Goal: Task Accomplishment & Management: Use online tool/utility

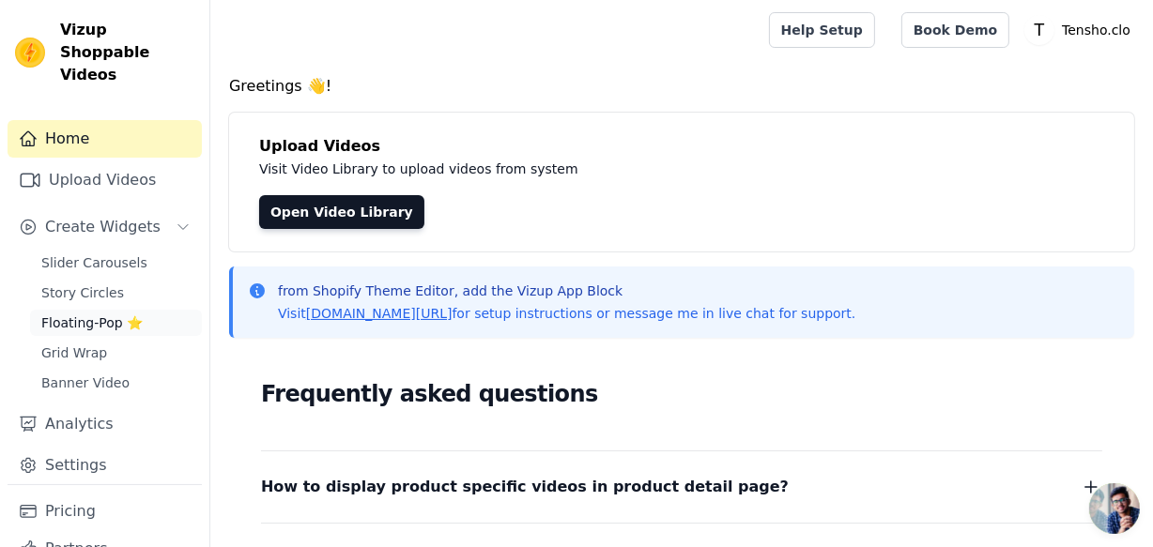
click at [78, 314] on span "Floating-Pop ⭐" at bounding box center [91, 323] width 101 height 19
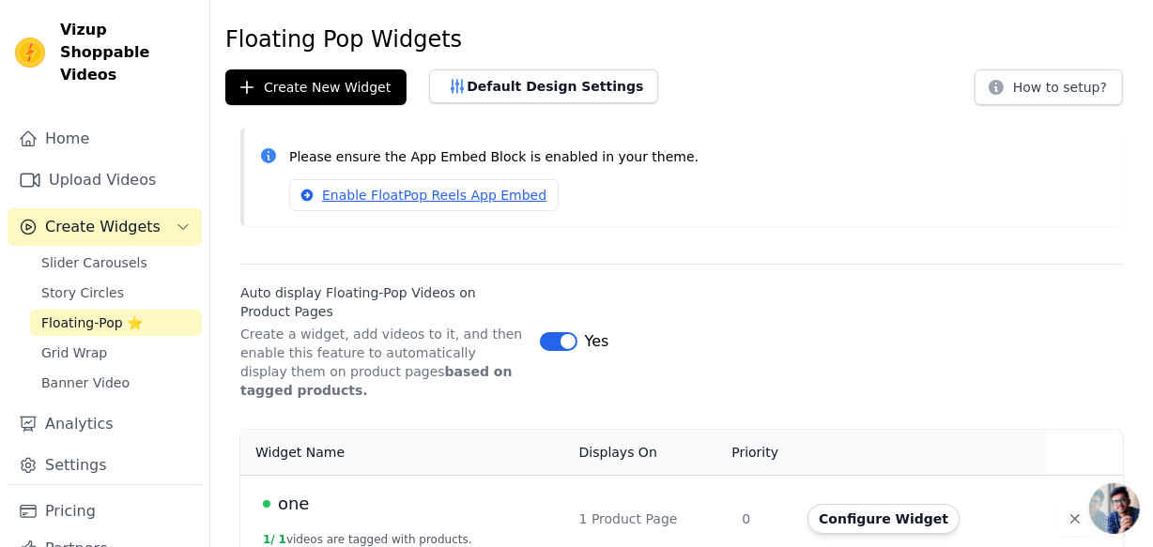
scroll to position [47, 0]
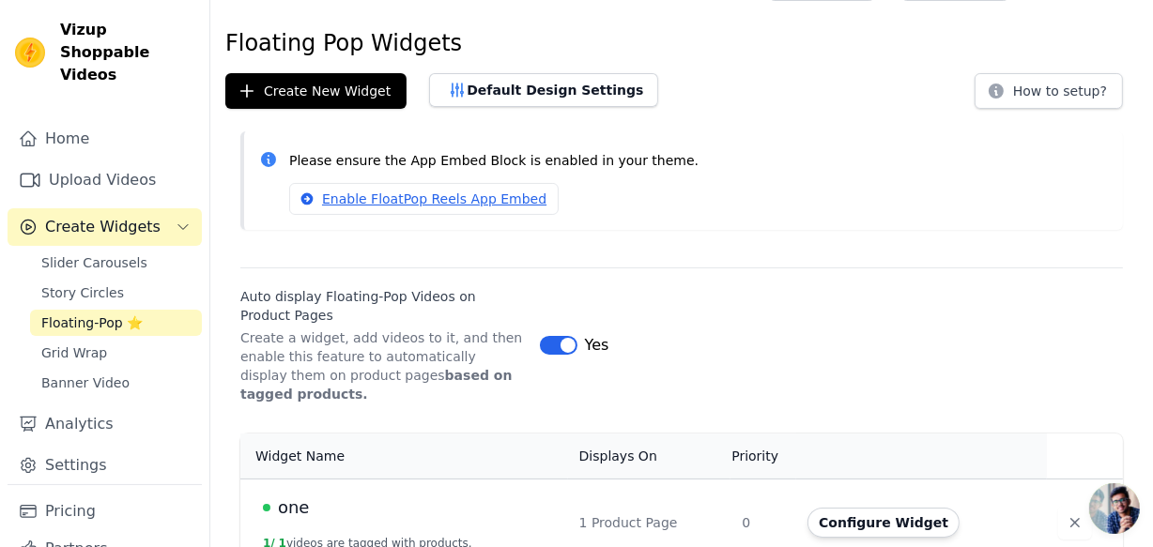
click at [560, 340] on button "Label" at bounding box center [559, 345] width 38 height 19
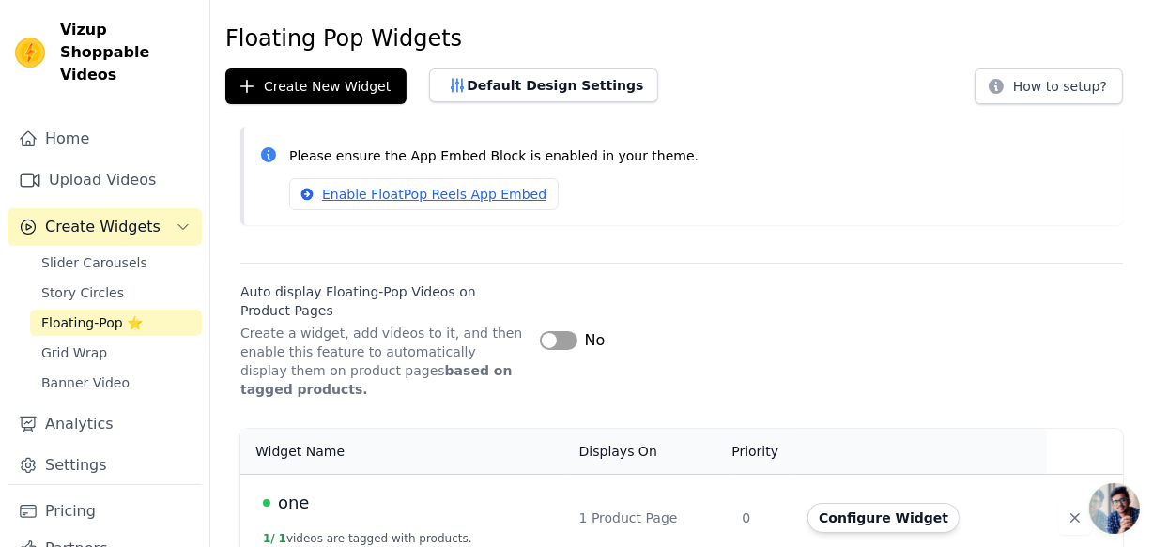
scroll to position [54, 0]
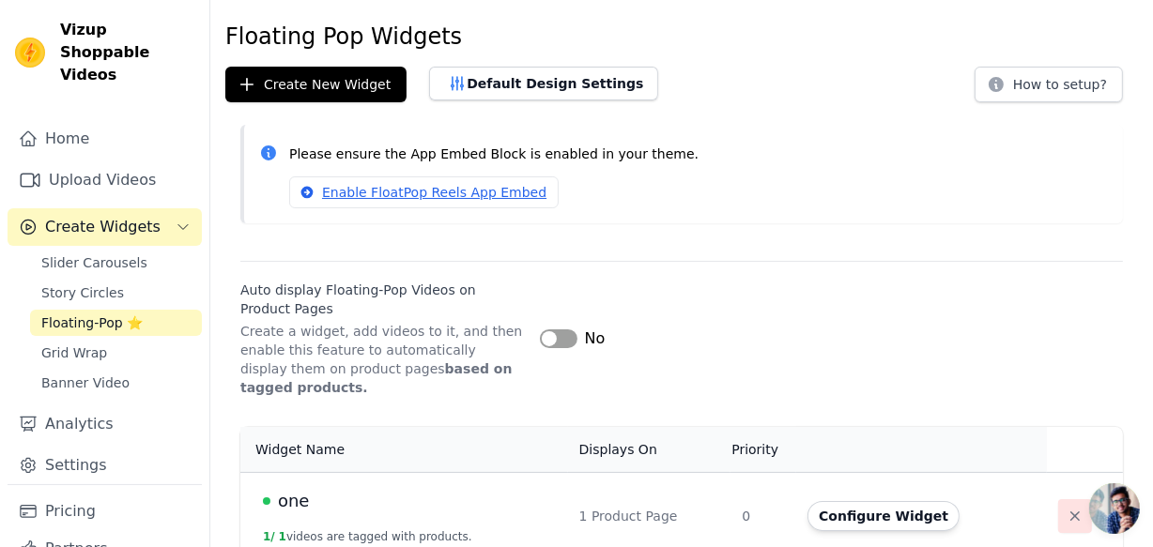
click at [1073, 507] on icon "button" at bounding box center [1075, 516] width 19 height 19
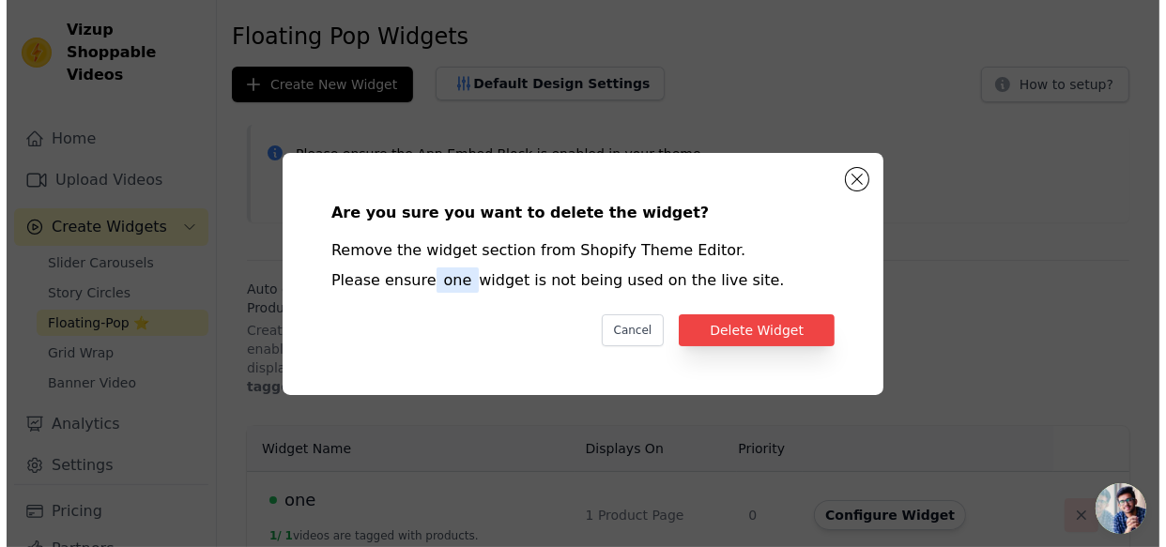
scroll to position [0, 0]
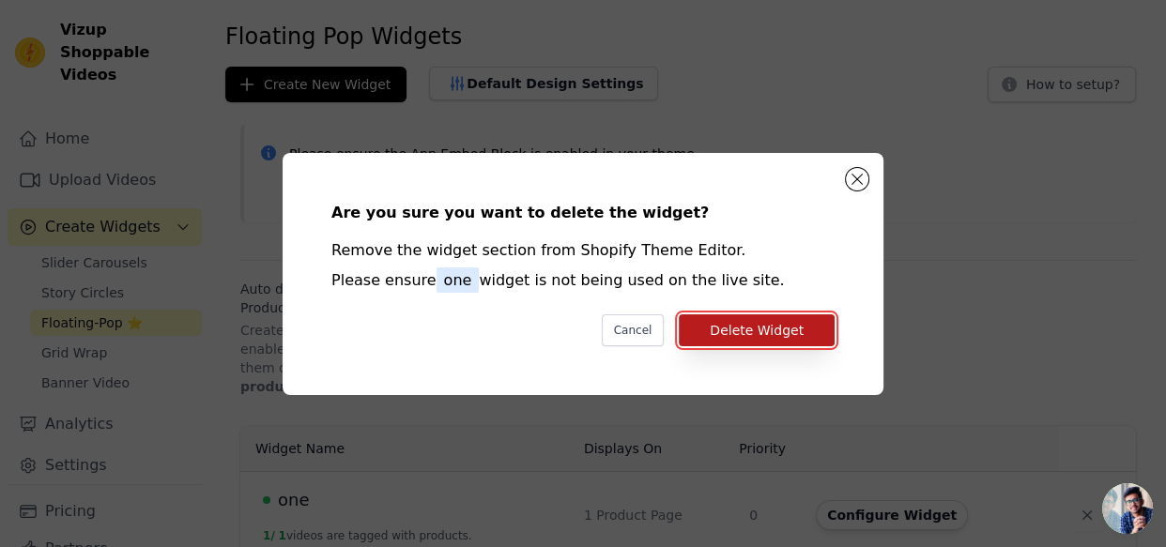
click at [796, 339] on button "Delete Widget" at bounding box center [757, 330] width 156 height 32
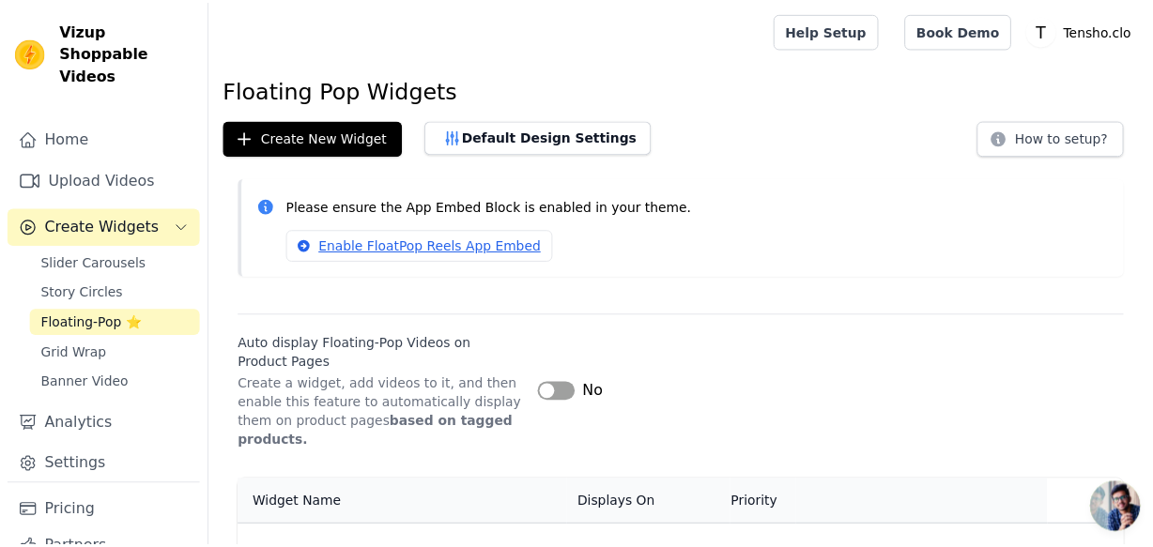
scroll to position [54, 0]
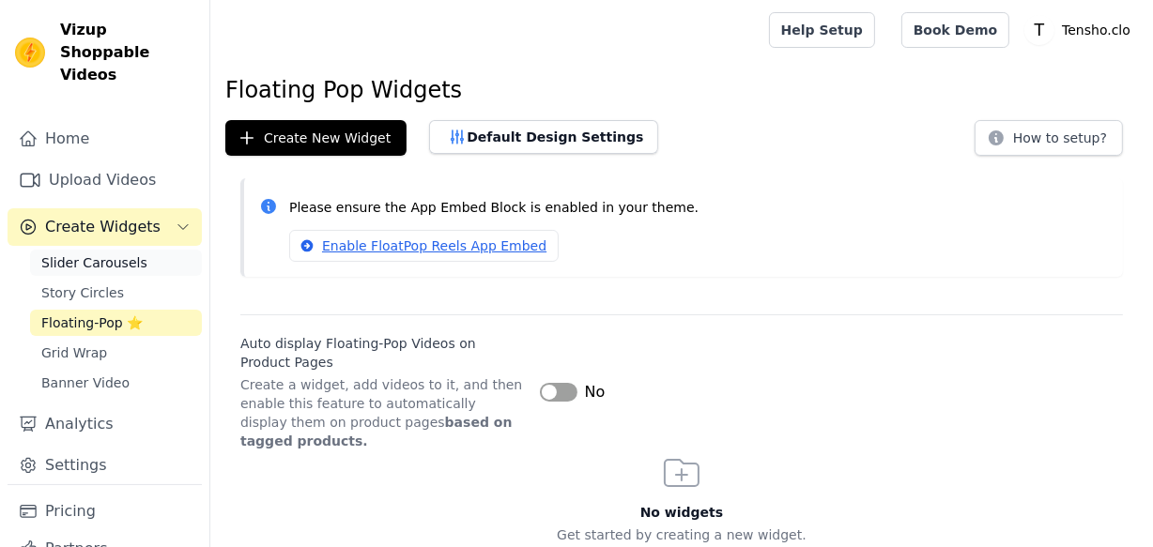
click at [144, 250] on link "Slider Carousels" at bounding box center [116, 263] width 172 height 26
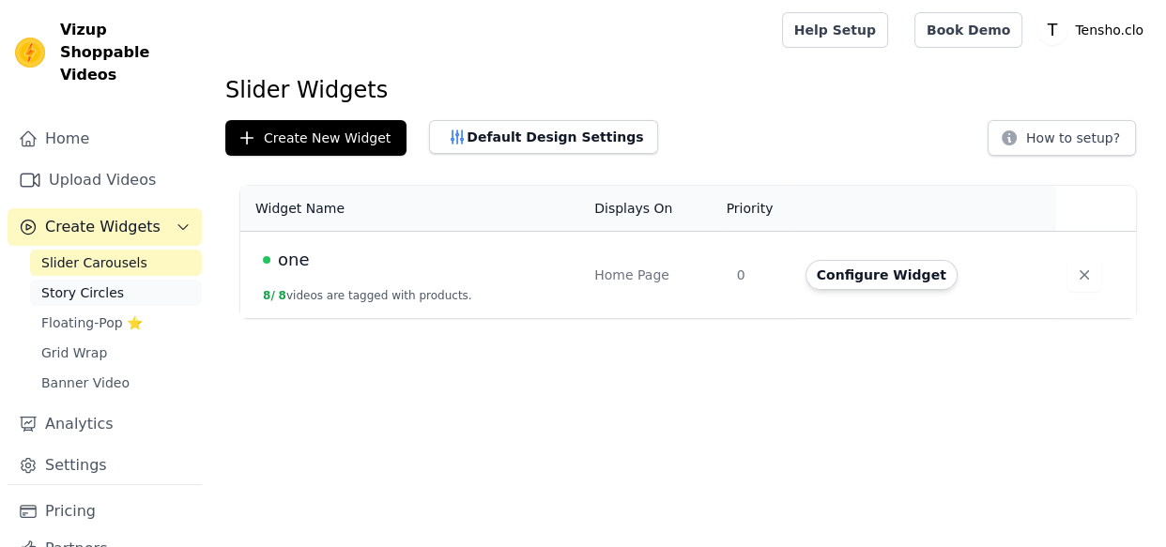
click at [143, 280] on link "Story Circles" at bounding box center [116, 293] width 172 height 26
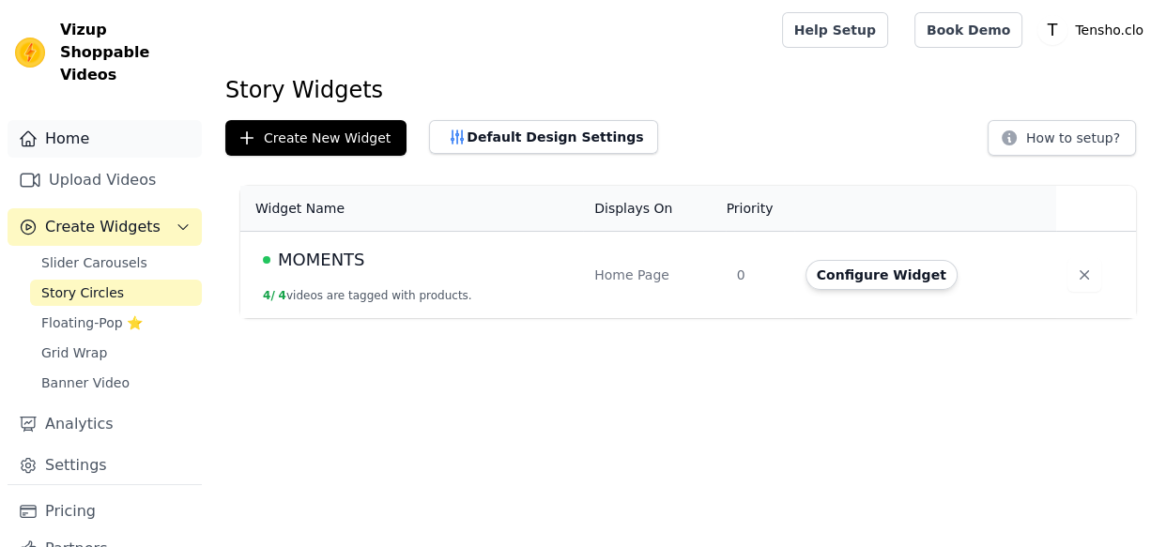
click at [118, 127] on link "Home" at bounding box center [105, 139] width 194 height 38
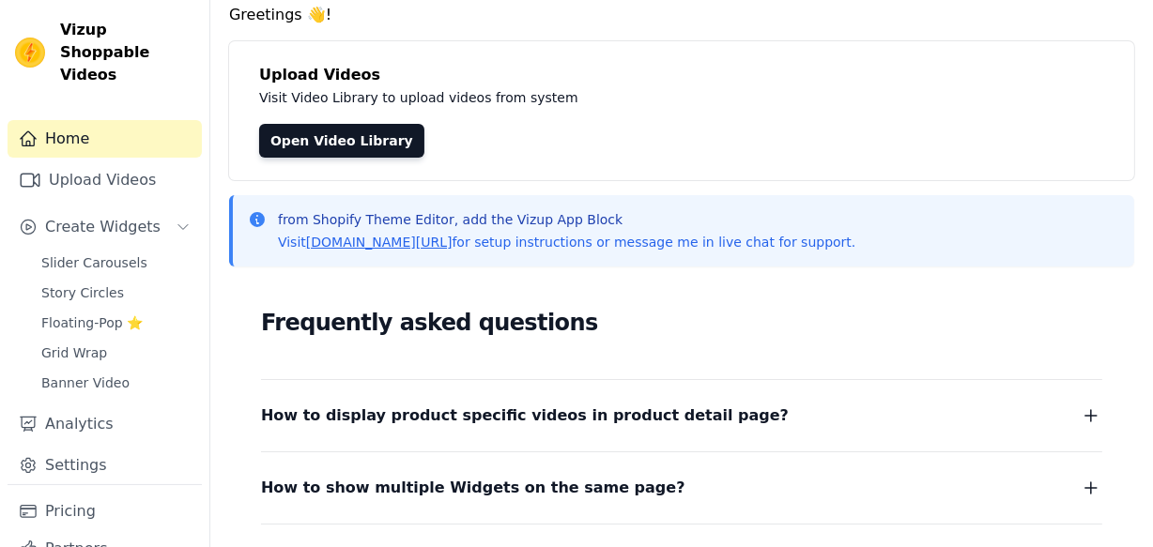
scroll to position [346, 0]
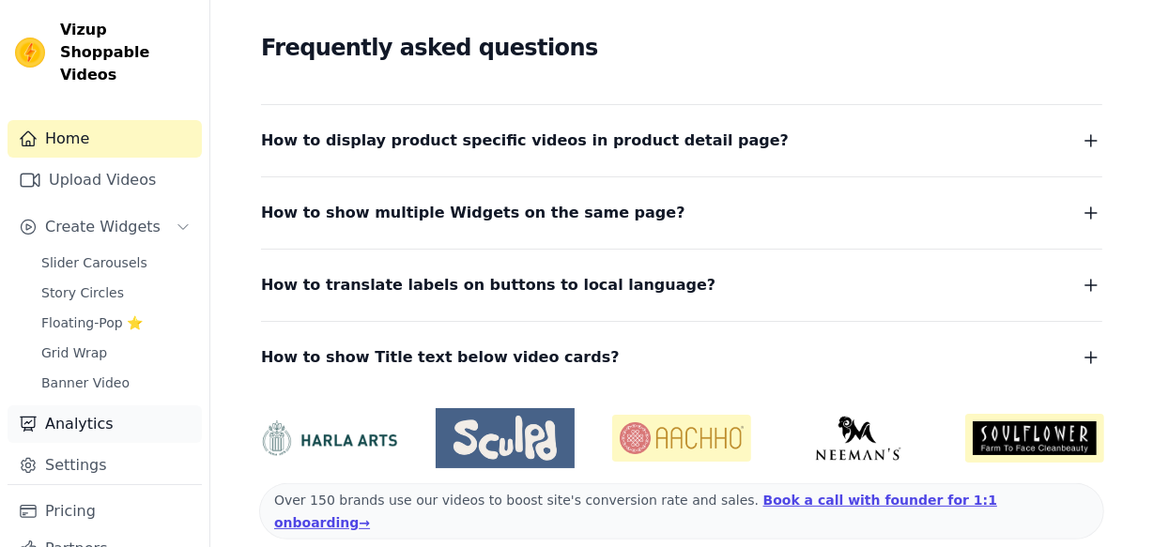
click at [105, 412] on link "Analytics" at bounding box center [105, 425] width 194 height 38
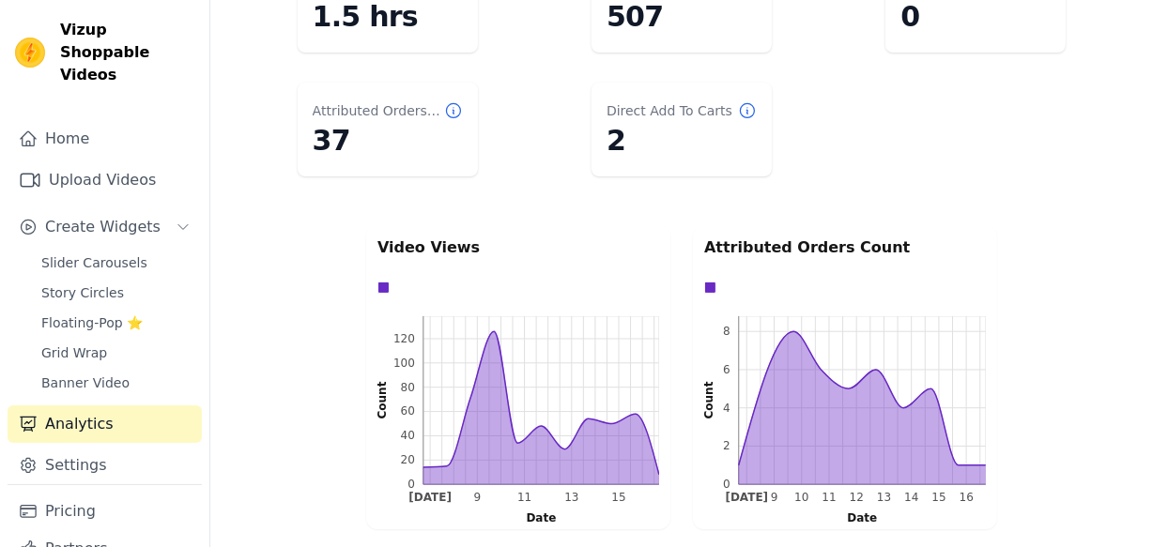
scroll to position [238, 0]
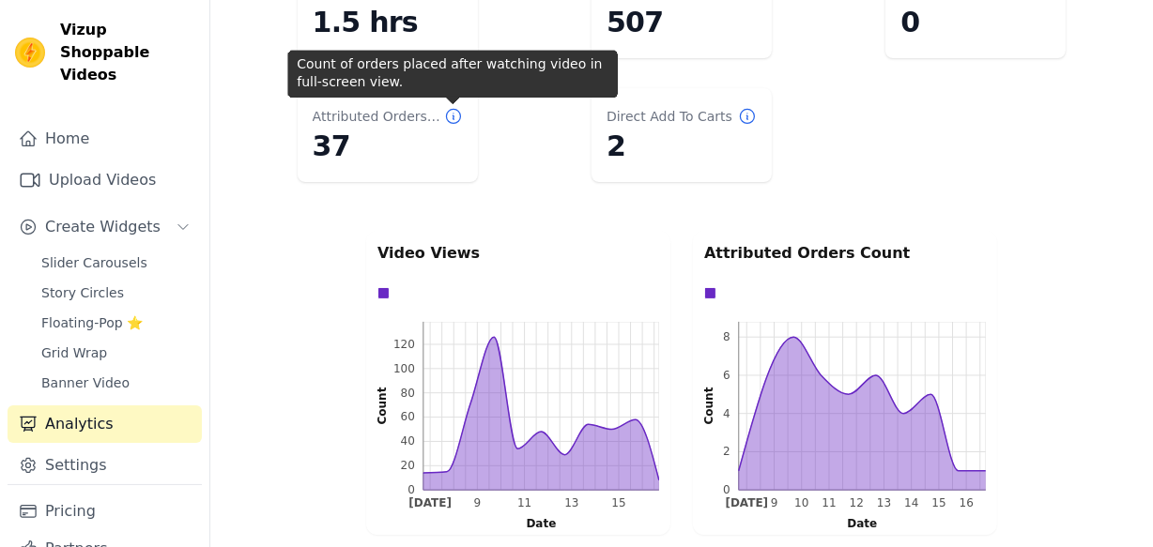
click at [453, 116] on icon at bounding box center [453, 116] width 19 height 19
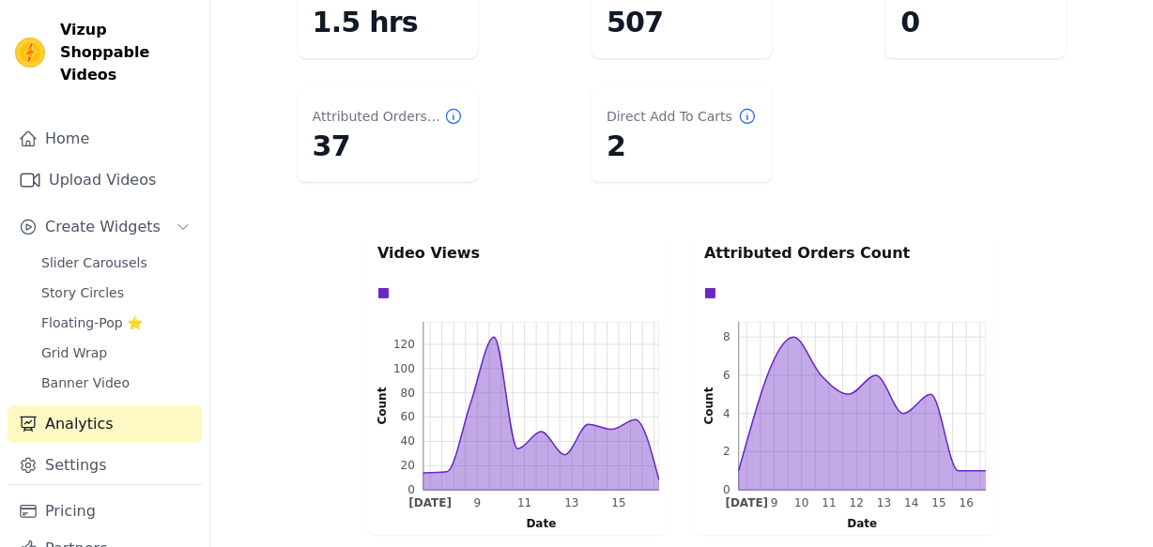
click at [453, 116] on icon at bounding box center [453, 116] width 19 height 19
click at [456, 115] on icon at bounding box center [453, 116] width 19 height 19
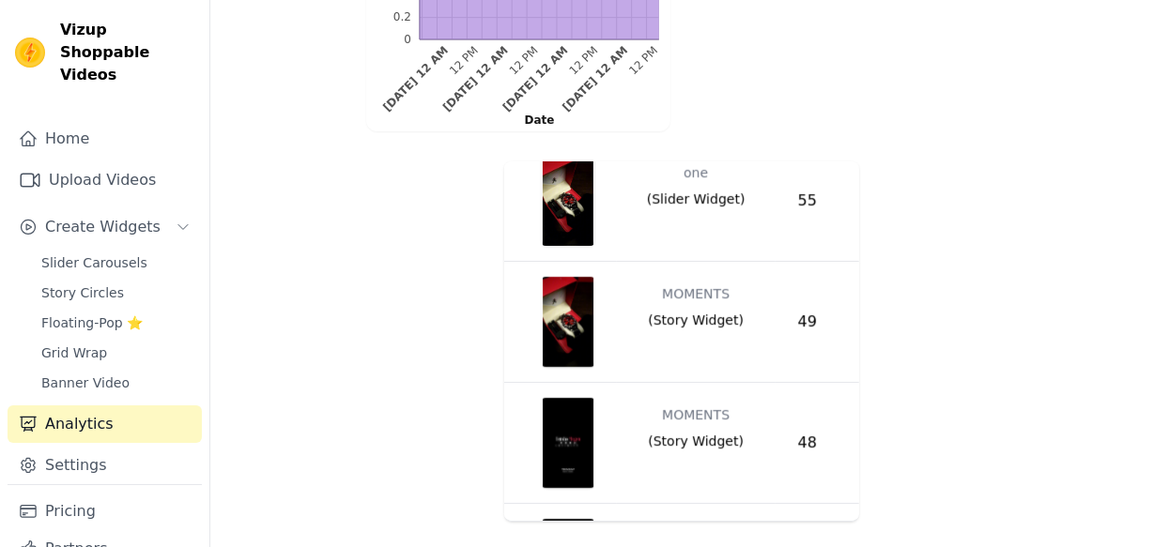
scroll to position [0, 0]
